Goal: Check status: Check status

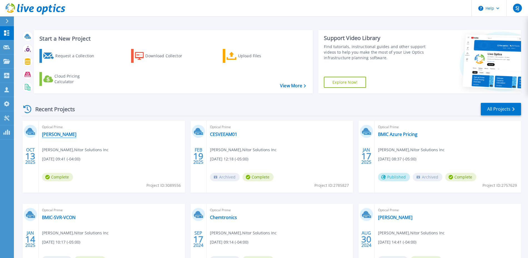
click at [51, 132] on link "[PERSON_NAME]" at bounding box center [59, 134] width 34 height 6
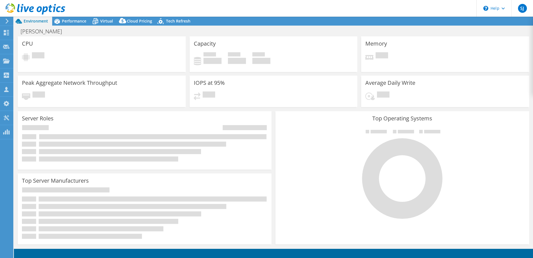
select select "USD"
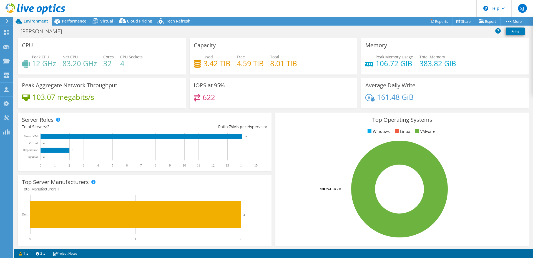
click at [179, 31] on div "[PERSON_NAME] Print" at bounding box center [273, 31] width 519 height 10
